Goal: Task Accomplishment & Management: Complete application form

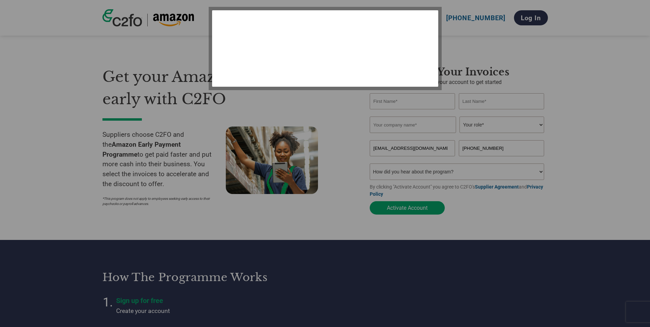
select select "en-[GEOGRAPHIC_DATA]"
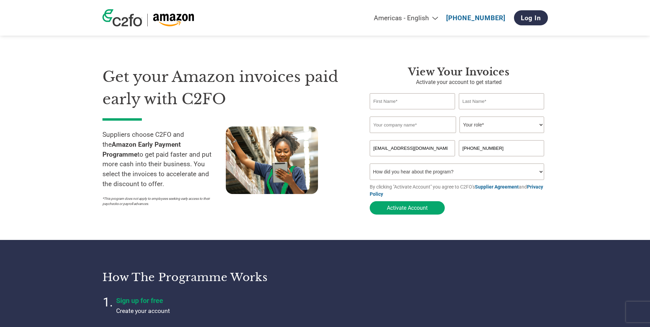
click at [382, 99] on input "text" at bounding box center [412, 101] width 86 height 16
type input "[PERSON_NAME]"
type input "Smiffys II"
click at [540, 124] on select "Your role* CFO Controller Credit Manager Finance Director Treasurer CEO Preside…" at bounding box center [501, 124] width 85 height 16
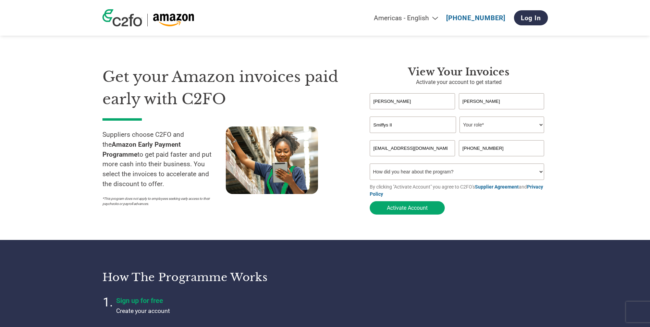
click at [477, 124] on select "Your role* CFO Controller Credit Manager Finance Director Treasurer CEO Preside…" at bounding box center [501, 124] width 85 height 16
select select "ACCOUNTING"
click at [459, 117] on select "Your role* CFO Controller Credit Manager Finance Director Treasurer CEO Preside…" at bounding box center [501, 124] width 85 height 16
click at [423, 209] on button "Activate Account" at bounding box center [406, 207] width 75 height 13
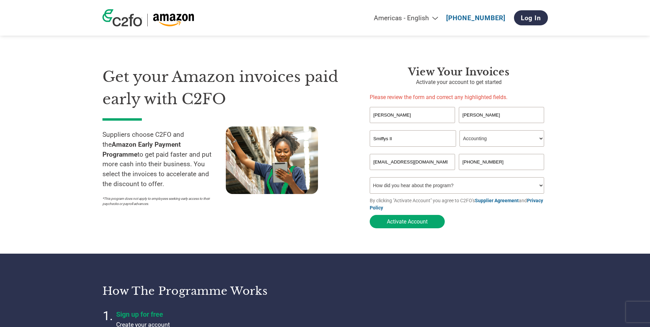
click at [418, 187] on select "How did you hear about the program? Received a letter Email Social Media Online…" at bounding box center [456, 185] width 175 height 16
select select "Email"
click at [369, 177] on select "How did you hear about the program? Received a letter Email Social Media Online…" at bounding box center [456, 185] width 175 height 16
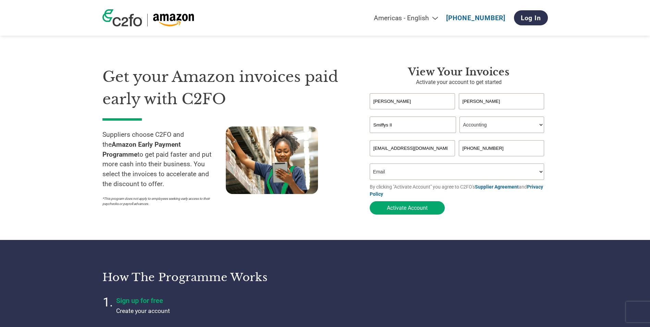
click at [412, 211] on button "Activate Account" at bounding box center [406, 207] width 75 height 13
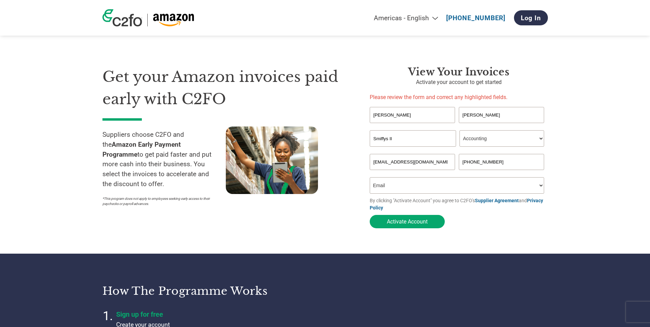
click at [399, 117] on input "Lisa" at bounding box center [412, 115] width 86 height 16
click at [362, 90] on div "View your invoices Activate your account to get started Please review the form …" at bounding box center [453, 149] width 188 height 166
click at [400, 188] on select "How did you hear about the program? Received a letter Email Social Media Online…" at bounding box center [456, 185] width 175 height 16
click at [352, 221] on div "Get your Amazon invoices paid early with C2FO Suppliers choose C2FO and the Ama…" at bounding box center [230, 149] width 257 height 166
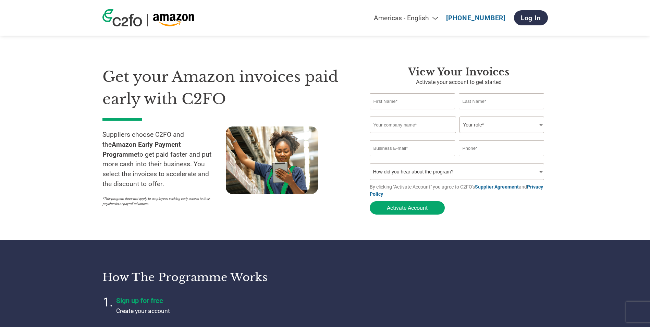
select select "en-[GEOGRAPHIC_DATA]"
type input "lisawells@smiffys.com"
type input "+44 0800 590599"
click at [402, 105] on input "text" at bounding box center [412, 101] width 86 height 16
type input "Lisa"
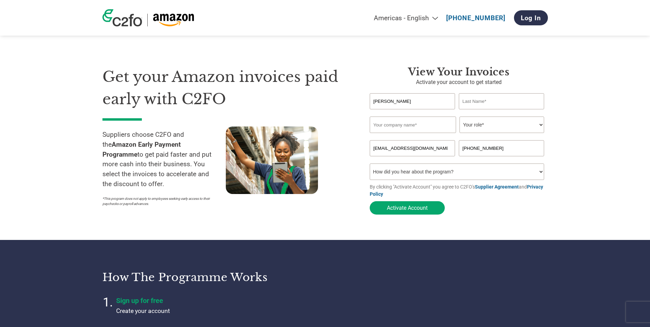
type input "Wells"
type input "Smiffys II"
click at [484, 129] on select "Your role* CFO Controller Credit Manager Finance Director Treasurer CEO Preside…" at bounding box center [501, 124] width 85 height 16
select select "ACCOUNTS_RECEIVABLE"
click at [459, 117] on select "Your role* CFO Controller Credit Manager Finance Director Treasurer CEO Preside…" at bounding box center [501, 124] width 85 height 16
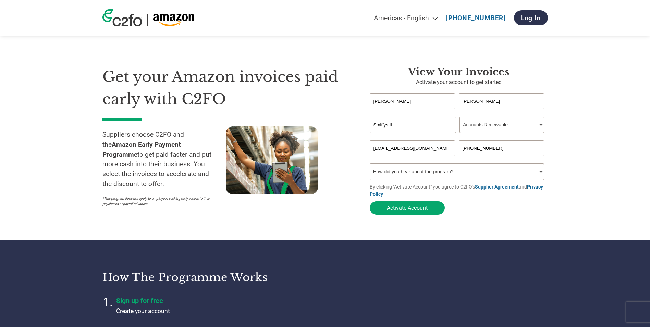
click at [459, 177] on select "How did you hear about the program? Received a letter Email Social Media Online…" at bounding box center [456, 171] width 175 height 16
select select "Email"
click at [369, 165] on select "How did you hear about the program? Received a letter Email Social Media Online…" at bounding box center [456, 171] width 175 height 16
click at [481, 148] on input "+44 0800 590599" at bounding box center [501, 148] width 86 height 16
type input "+440800590599"
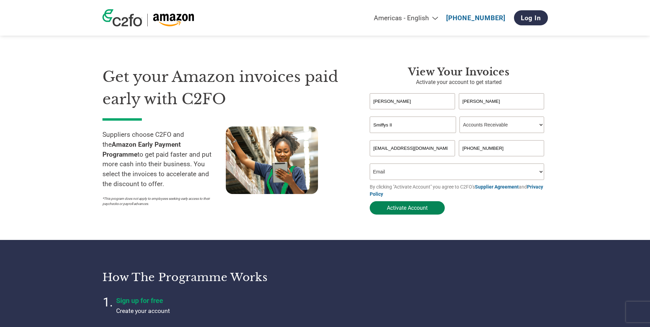
click at [423, 206] on button "Activate Account" at bounding box center [406, 207] width 75 height 13
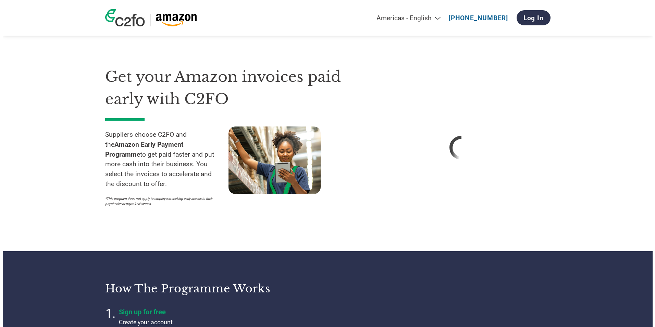
select select "en-[GEOGRAPHIC_DATA]"
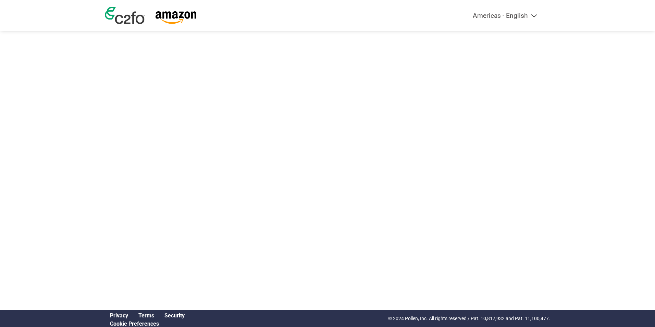
select select "en-[GEOGRAPHIC_DATA]"
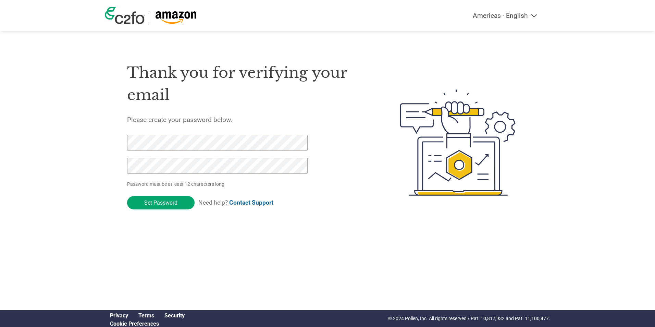
click at [127, 196] on input "Set Password" at bounding box center [160, 202] width 67 height 13
drag, startPoint x: 262, startPoint y: 208, endPoint x: 268, endPoint y: 208, distance: 5.8
click at [264, 209] on form "Password must be at least 12 characters long Set Password Need help? Contact Su…" at bounding box center [223, 174] width 192 height 78
click at [164, 200] on input "Set Password" at bounding box center [160, 202] width 67 height 13
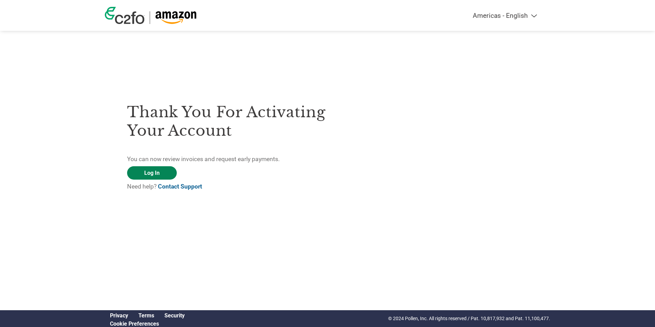
click at [157, 174] on link "Log In" at bounding box center [152, 172] width 50 height 13
